Goal: Navigation & Orientation: Find specific page/section

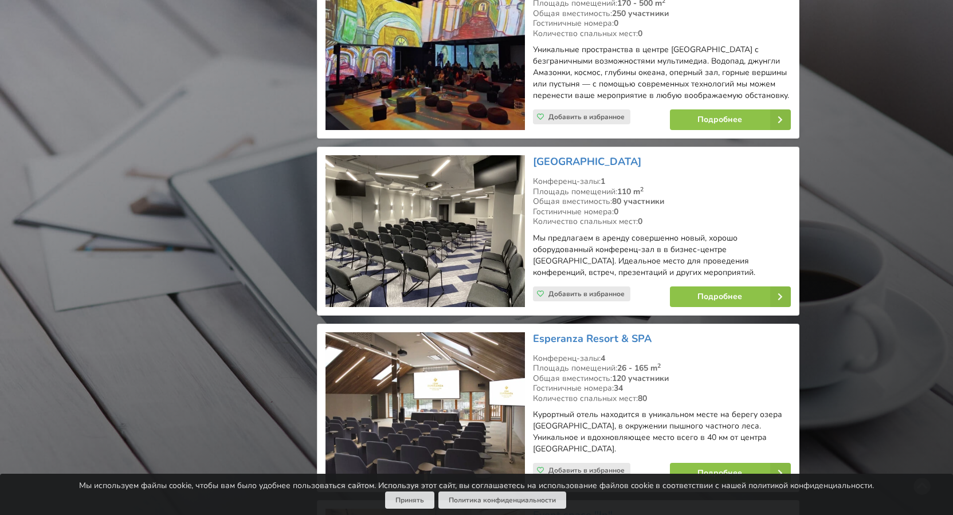
scroll to position [1695, 0]
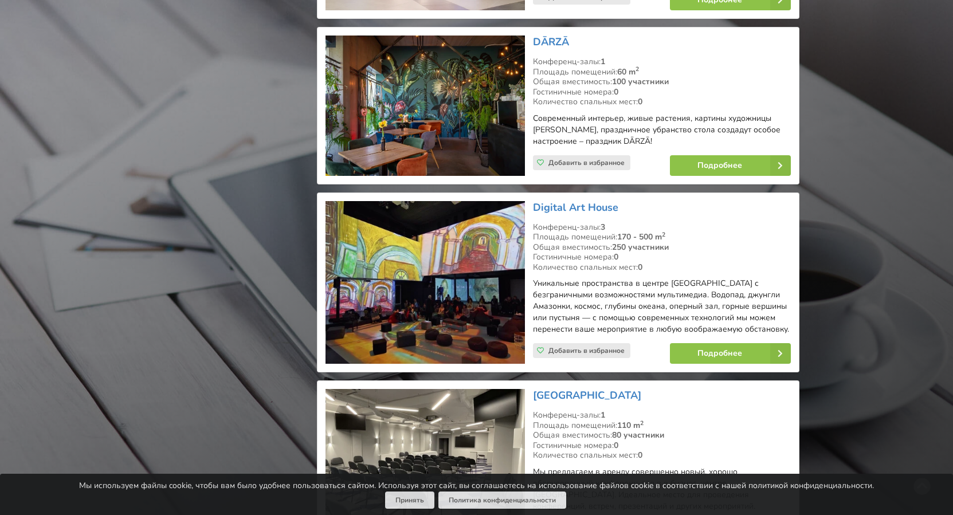
click at [409, 87] on img at bounding box center [424, 106] width 199 height 140
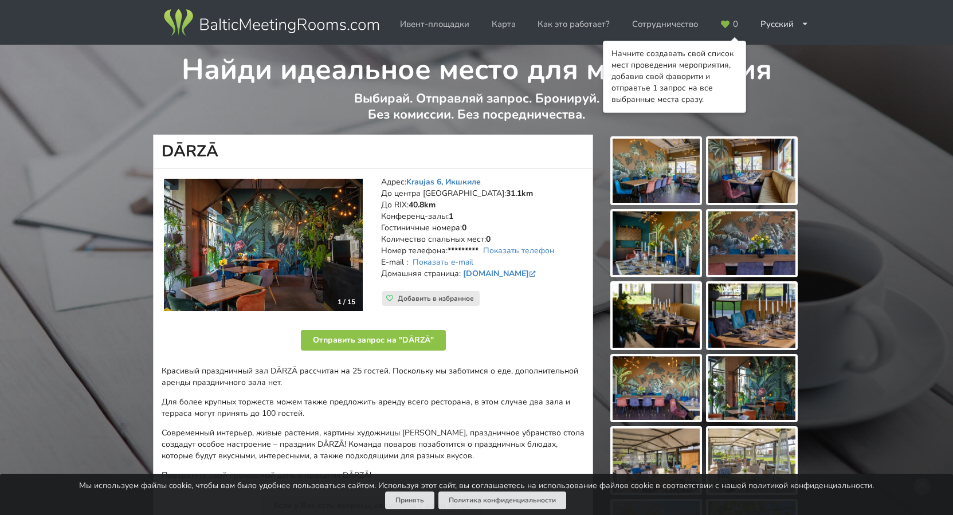
click at [672, 157] on img at bounding box center [656, 171] width 87 height 64
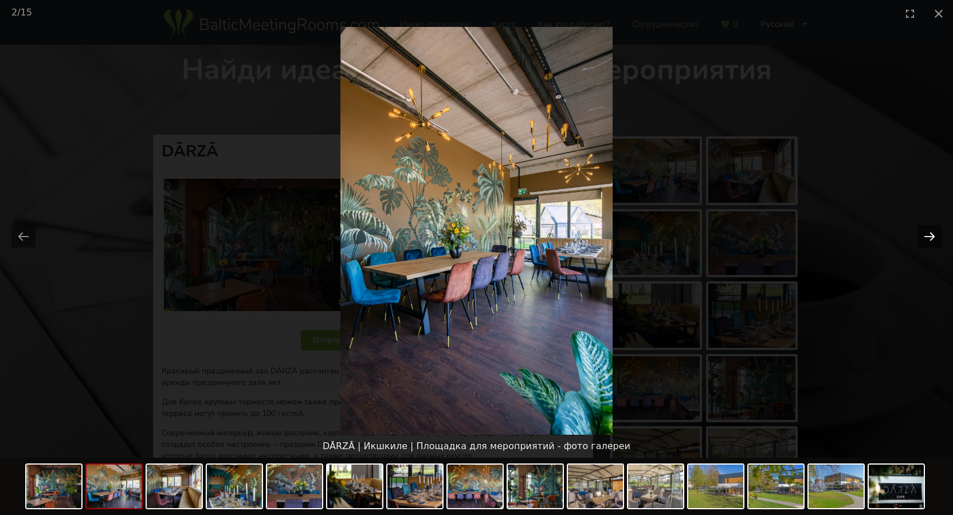
click at [929, 242] on button "Next slide" at bounding box center [929, 236] width 24 height 22
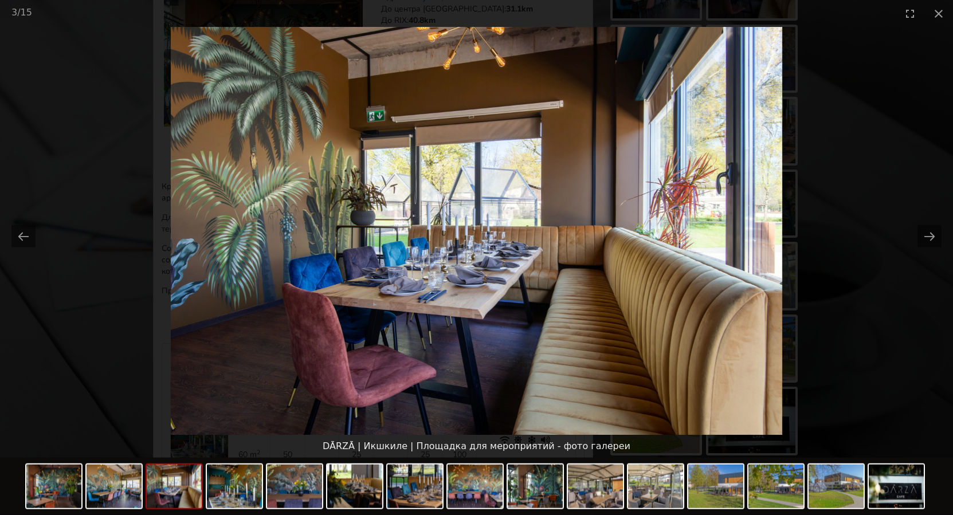
scroll to position [175, 0]
click at [828, 505] on img at bounding box center [836, 487] width 55 height 44
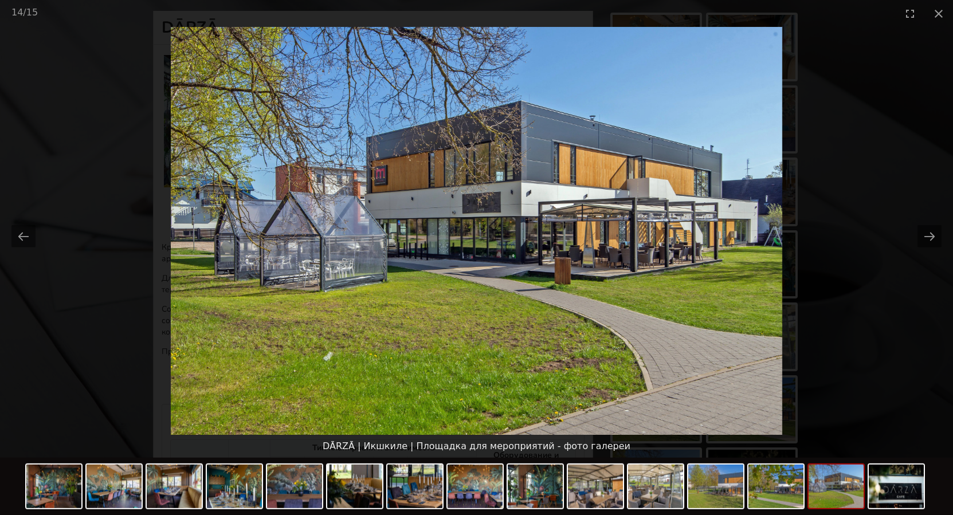
scroll to position [117, 0]
click at [937, 15] on button "Close gallery" at bounding box center [938, 13] width 29 height 27
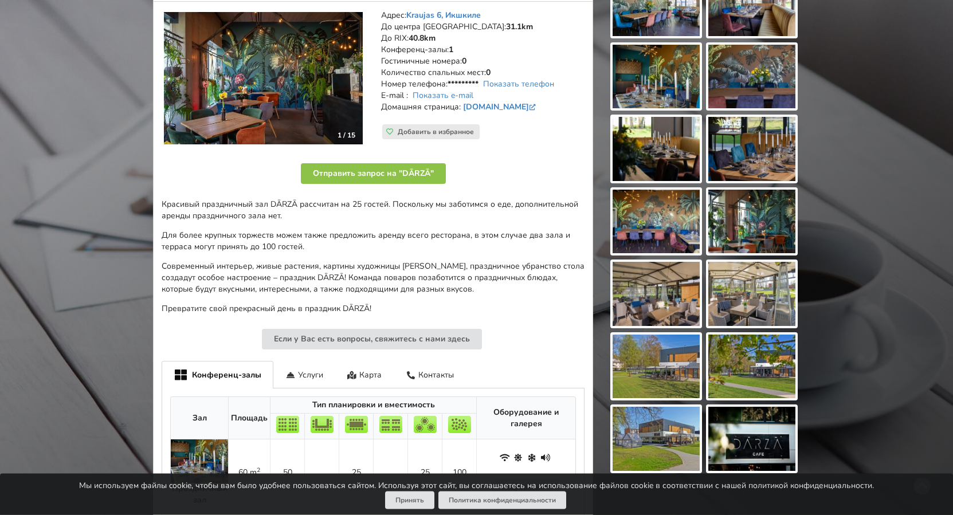
scroll to position [175, 0]
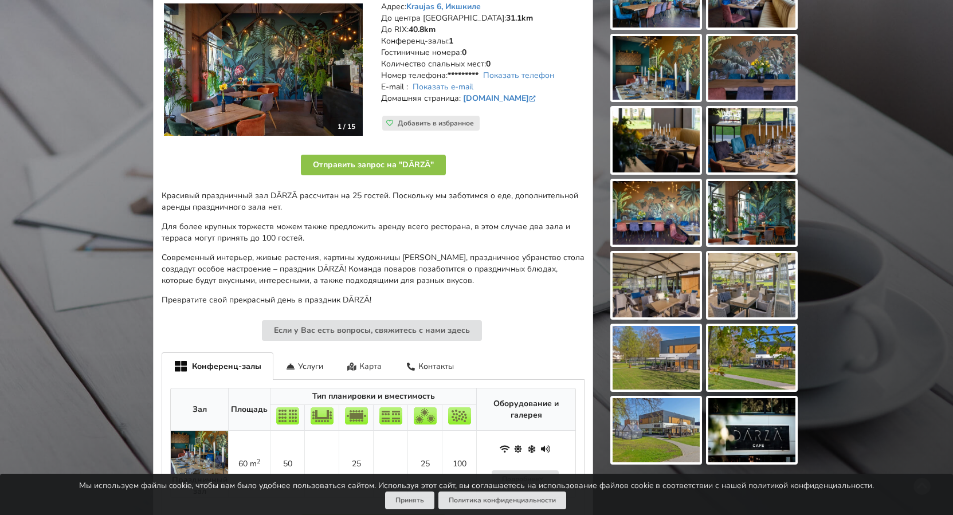
click at [370, 363] on div "Карта" at bounding box center [364, 365] width 59 height 27
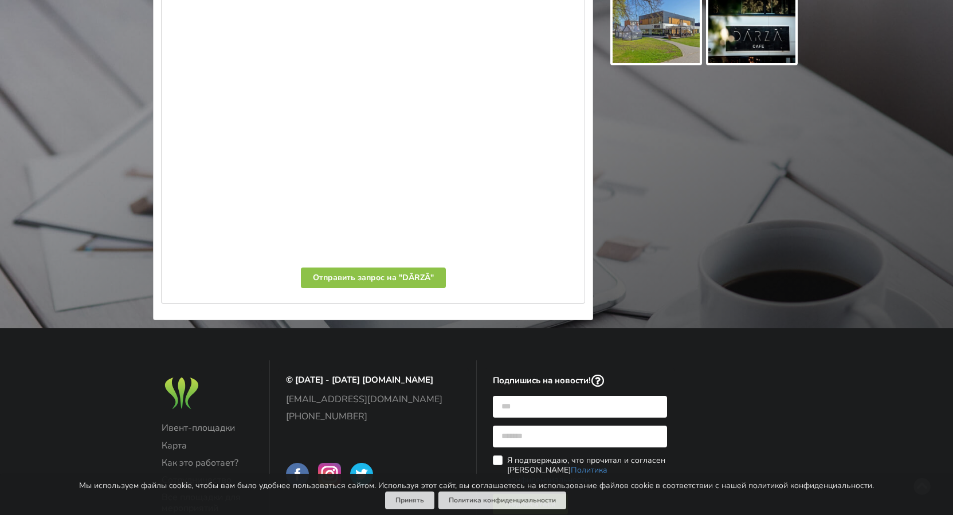
scroll to position [584, 0]
